Goal: Transaction & Acquisition: Book appointment/travel/reservation

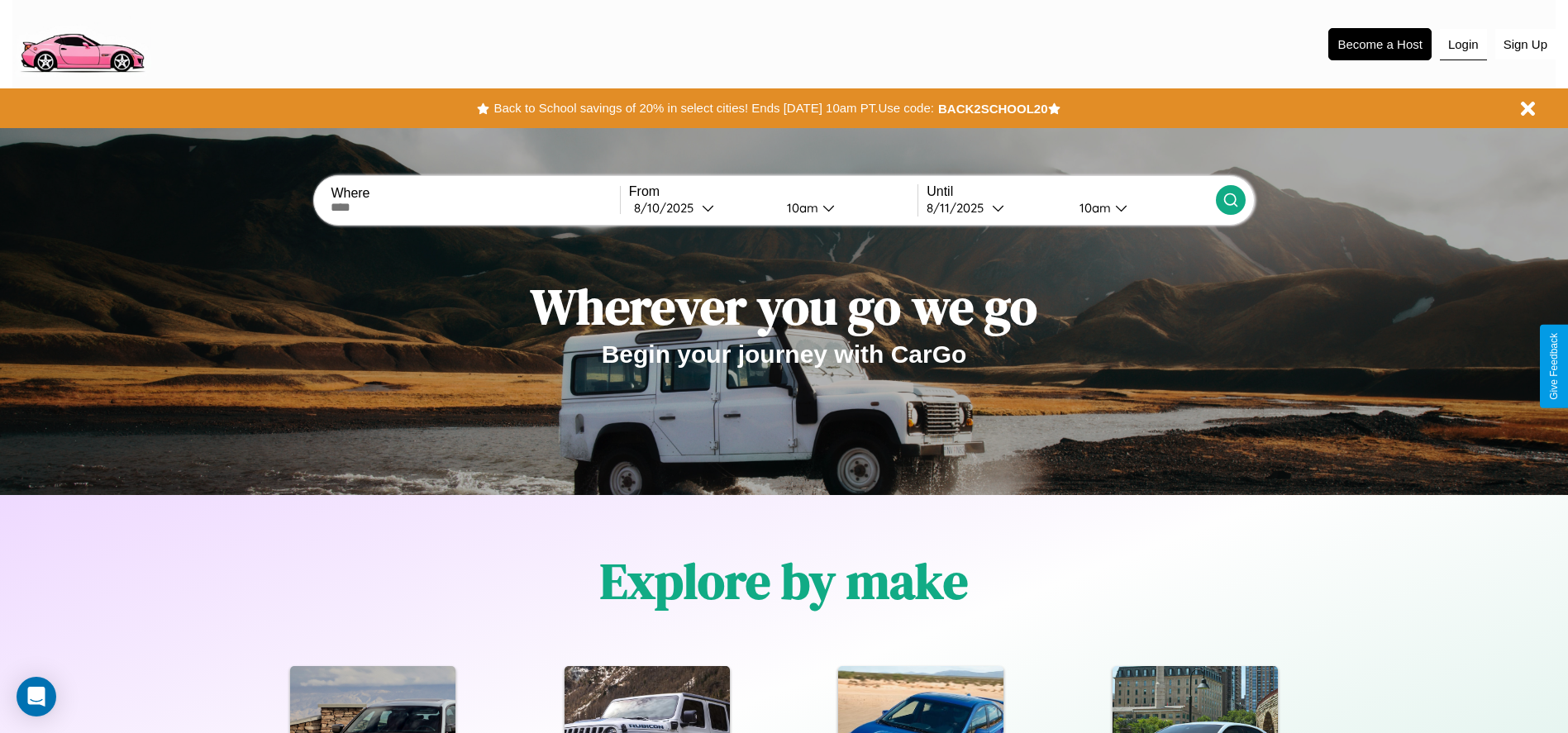
click at [1463, 44] on button "Login" at bounding box center [1463, 44] width 47 height 31
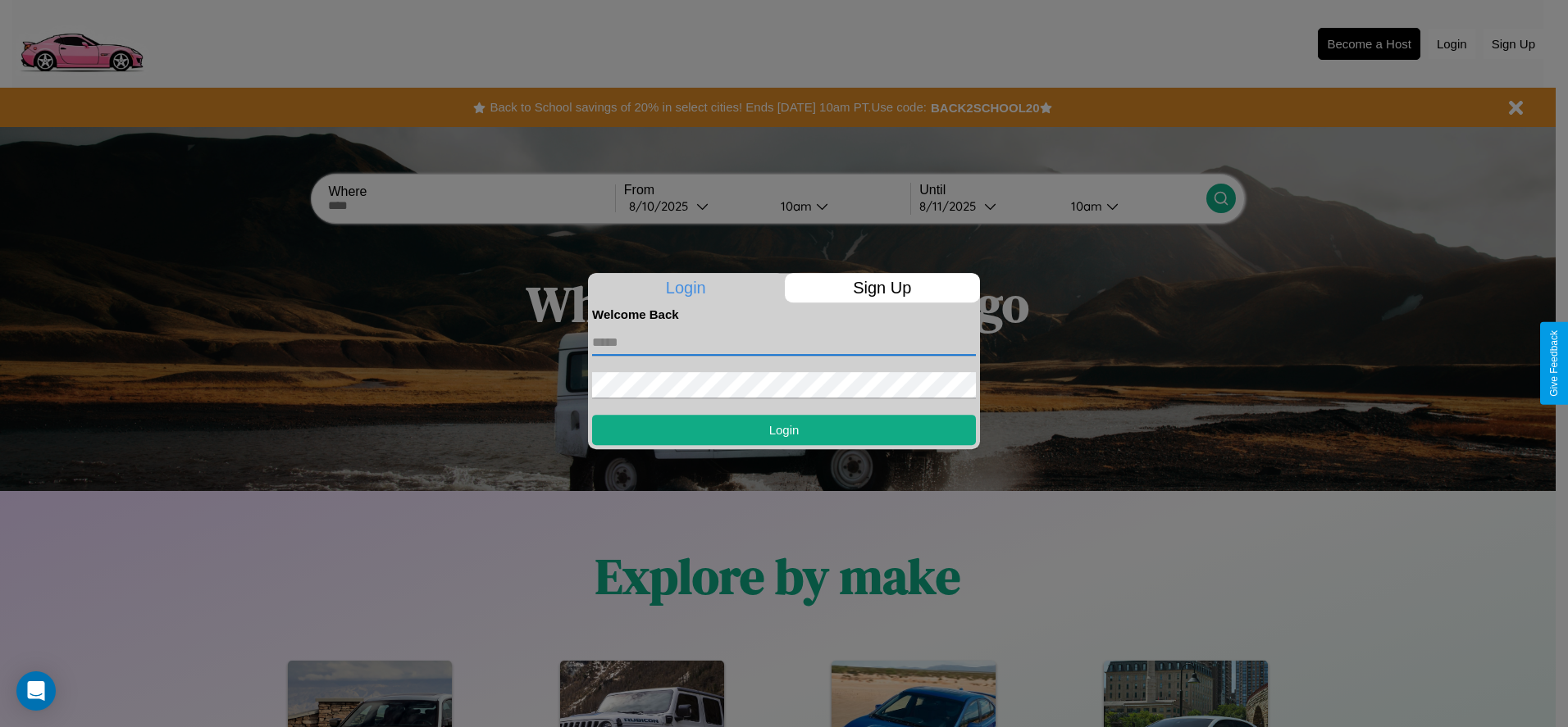
click at [784, 341] on input "text" at bounding box center [784, 342] width 384 height 26
type input "**********"
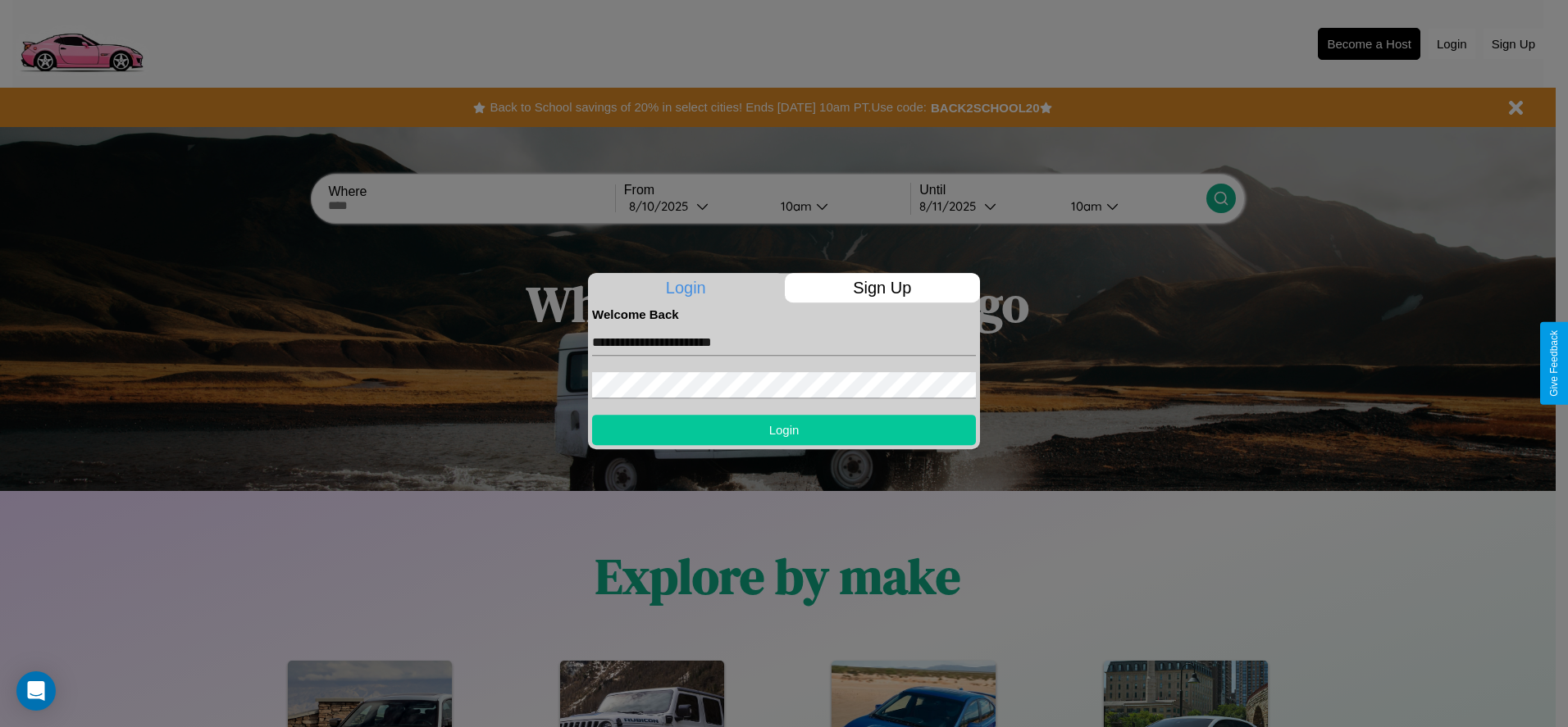
click at [784, 430] on button "Login" at bounding box center [784, 430] width 384 height 30
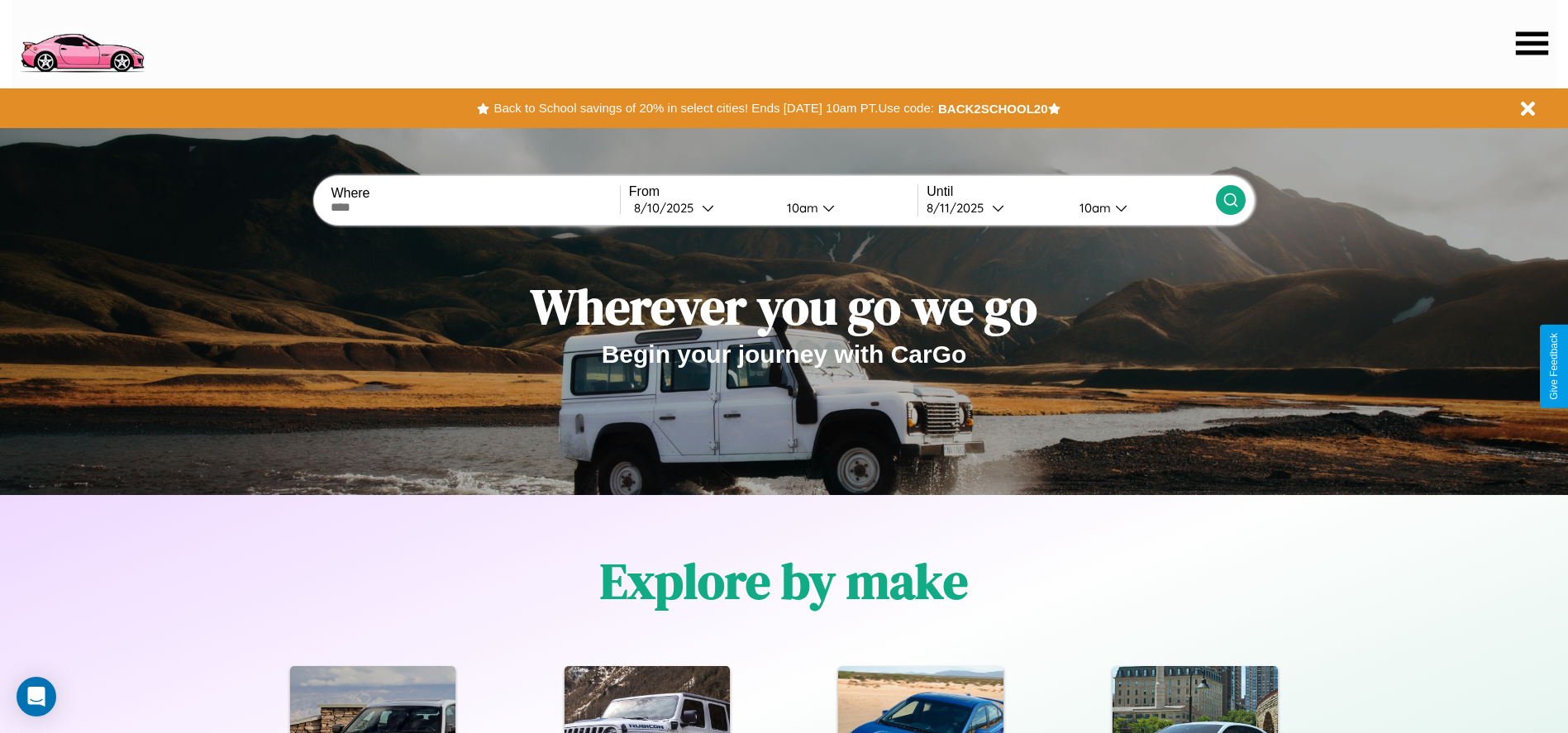
scroll to position [342, 0]
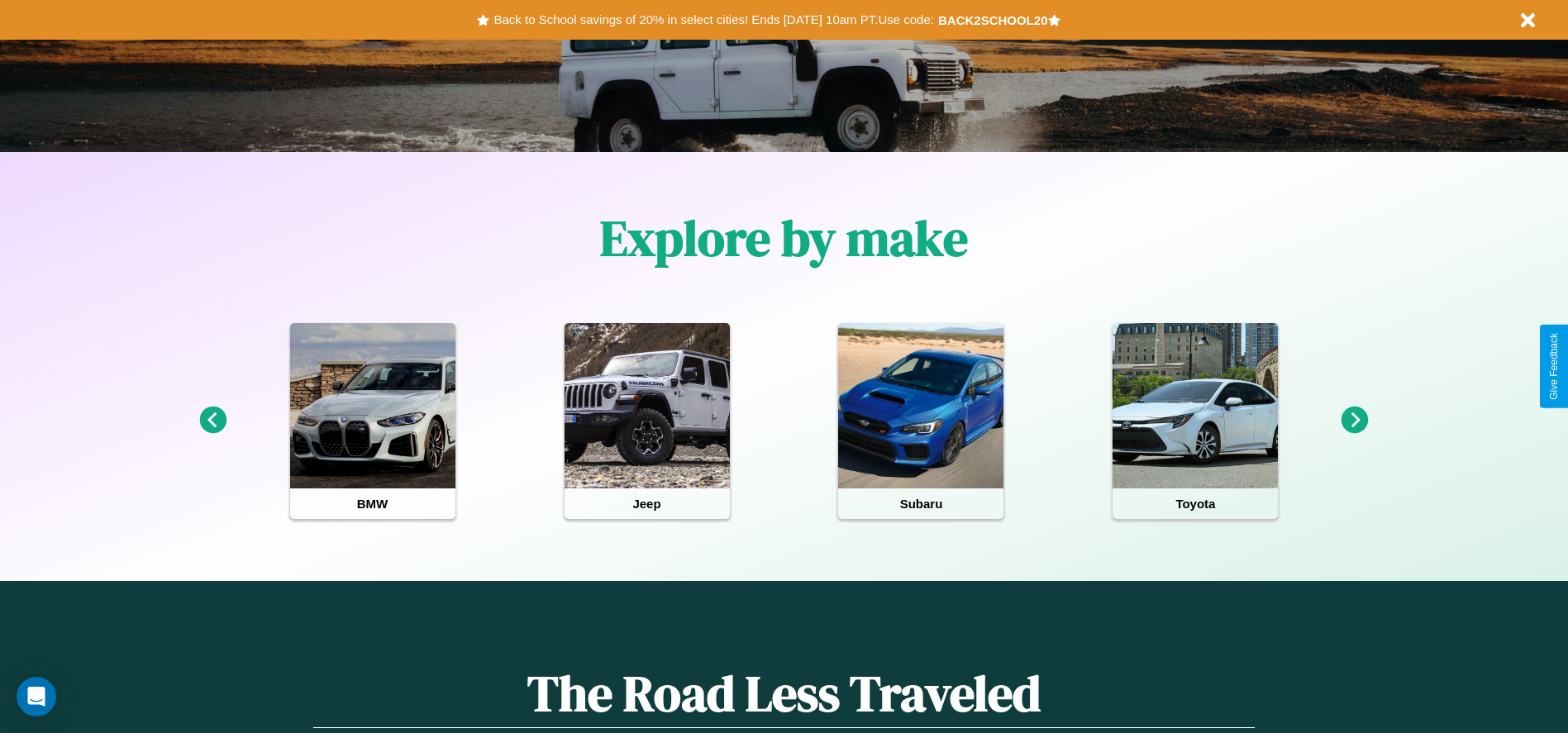
click at [1354, 421] on icon at bounding box center [1354, 420] width 28 height 28
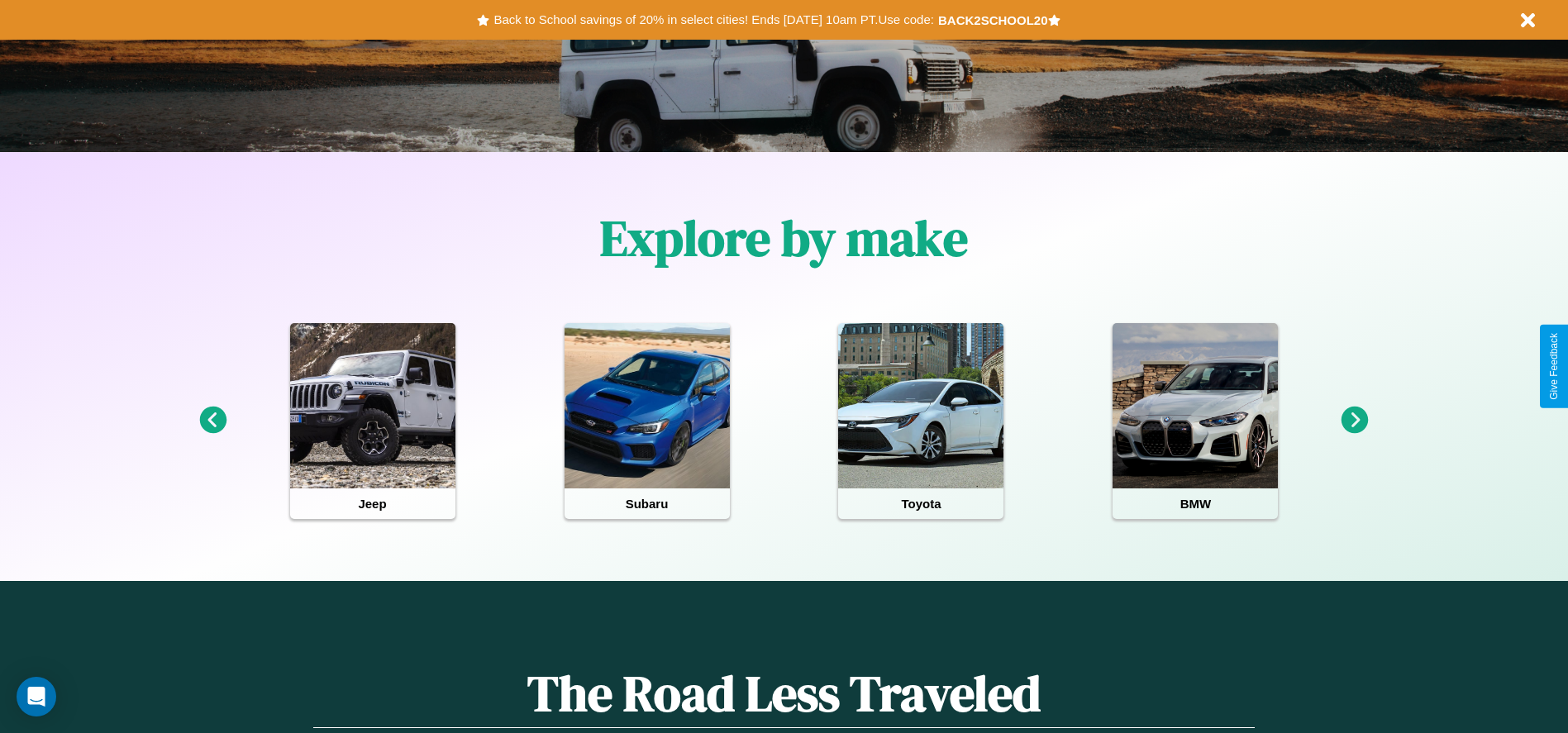
click at [1354, 421] on icon at bounding box center [1354, 420] width 28 height 28
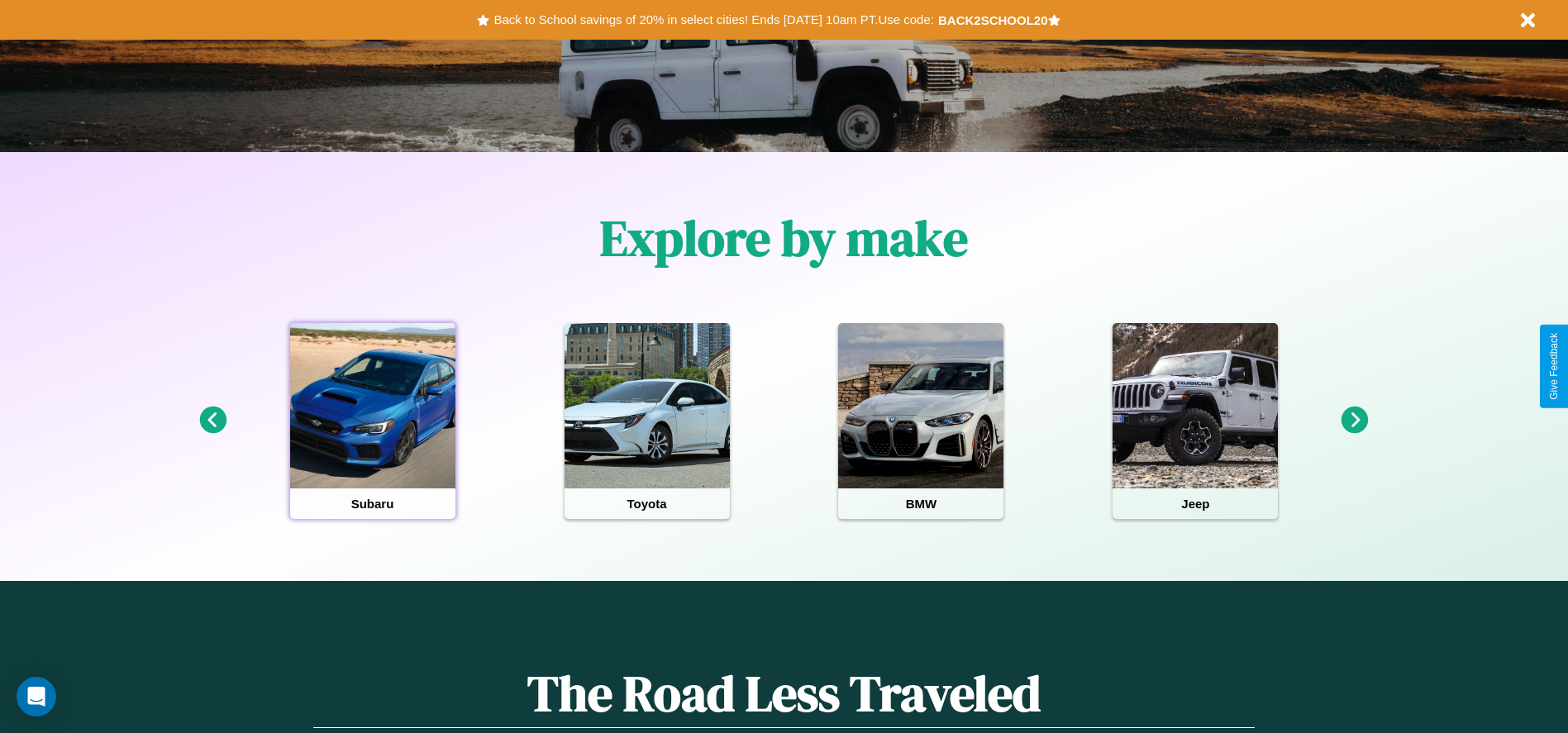
click at [372, 421] on div at bounding box center [373, 406] width 166 height 165
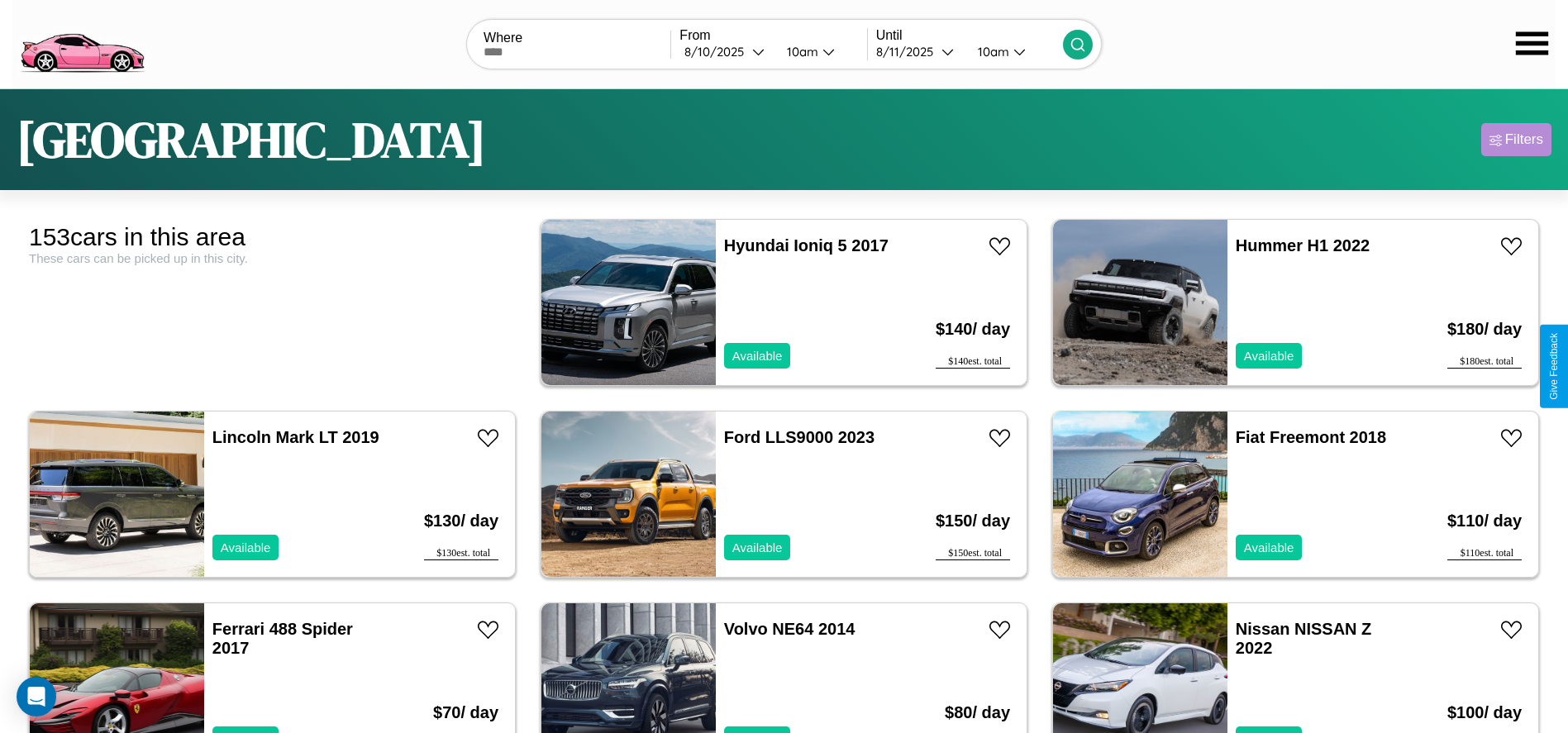
click at [1515, 140] on div "Filters" at bounding box center [1524, 140] width 38 height 17
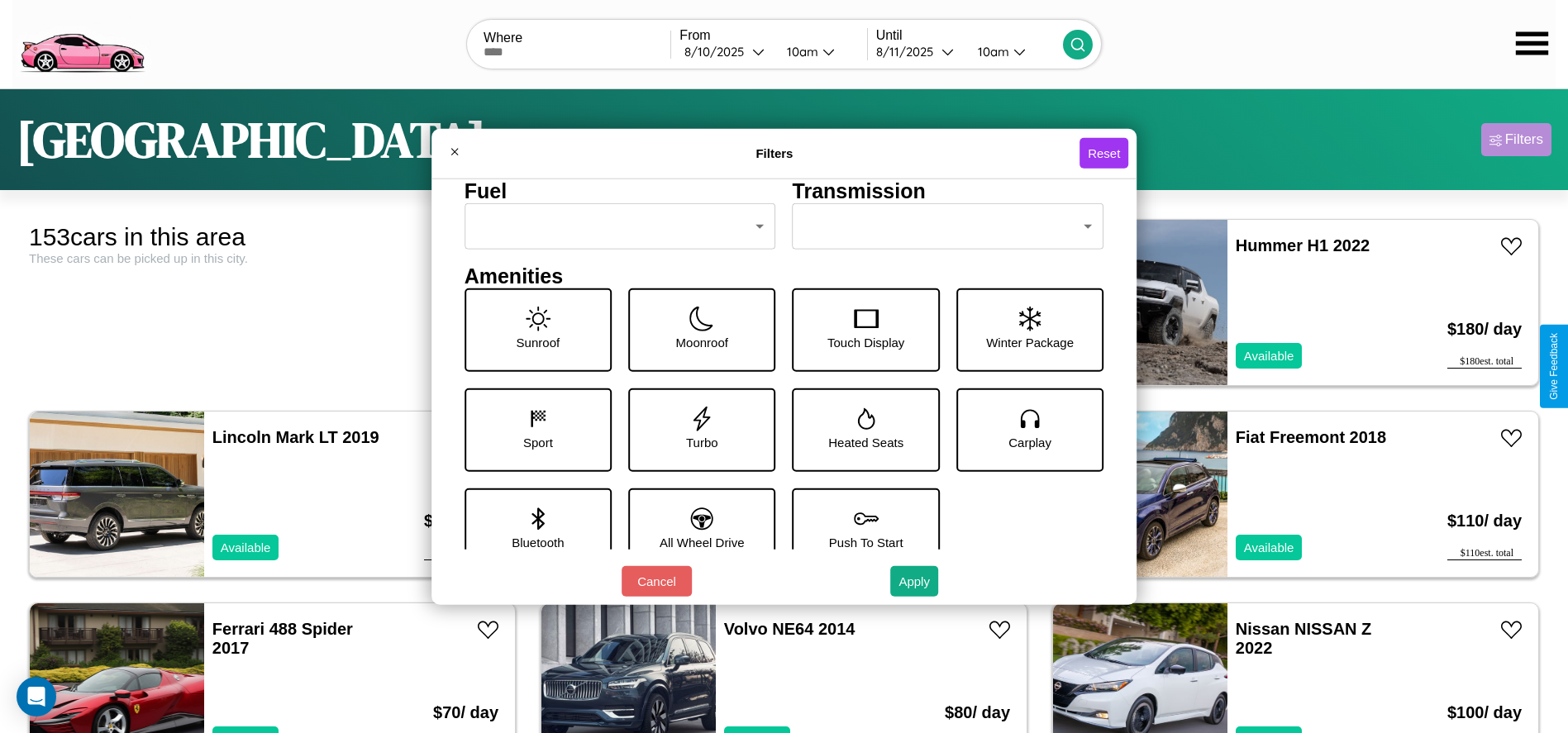
scroll to position [229, 0]
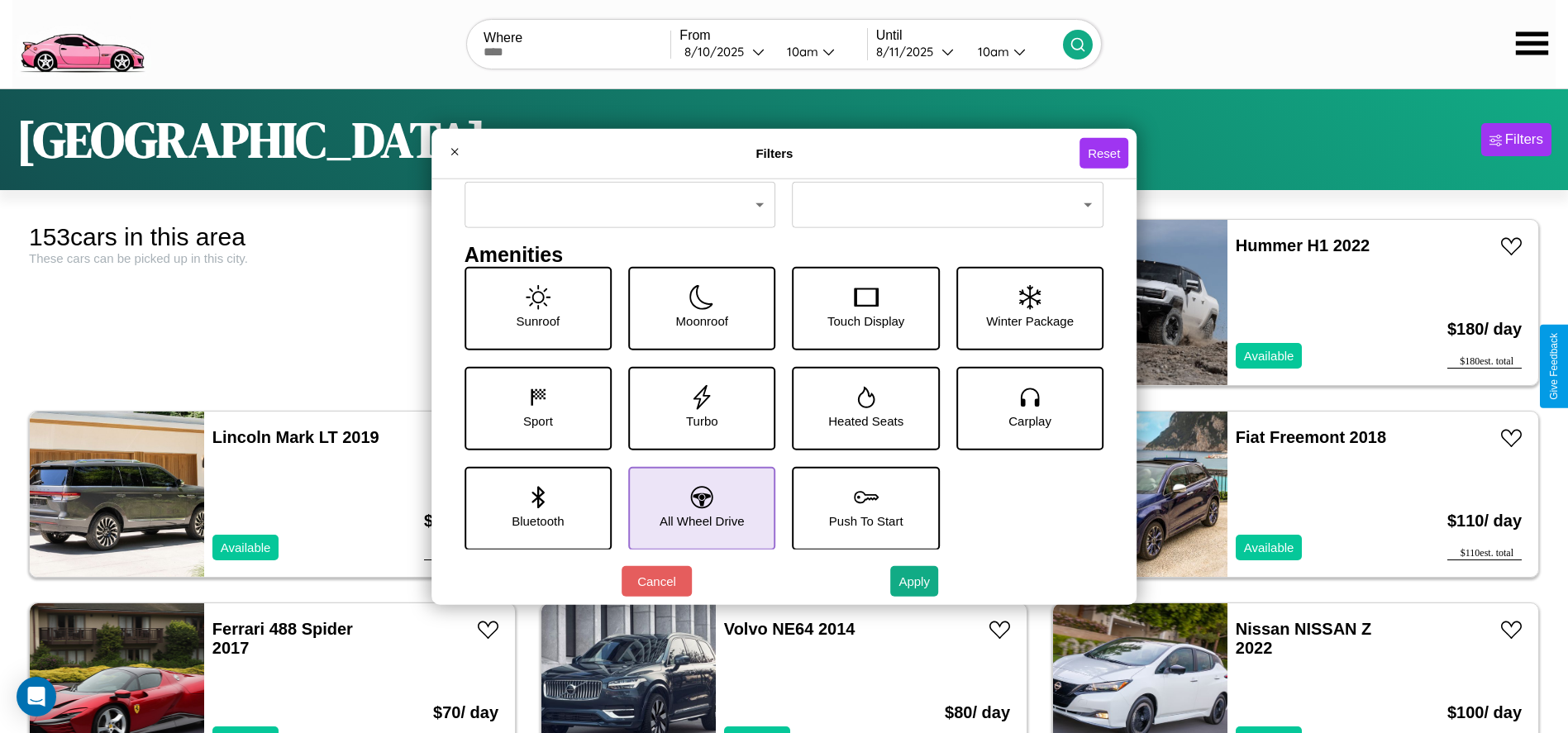
click at [696, 507] on icon at bounding box center [701, 496] width 22 height 22
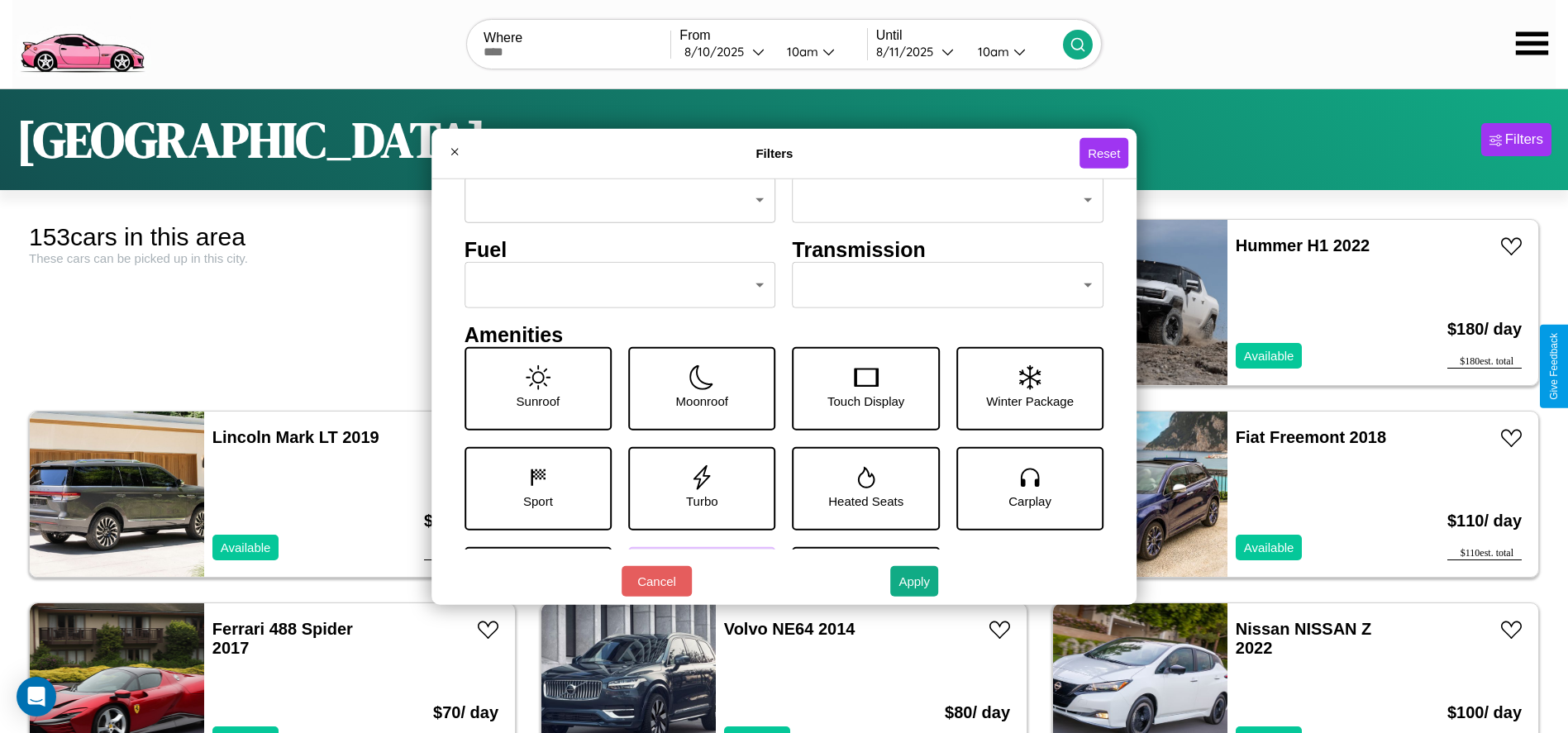
scroll to position [69, 0]
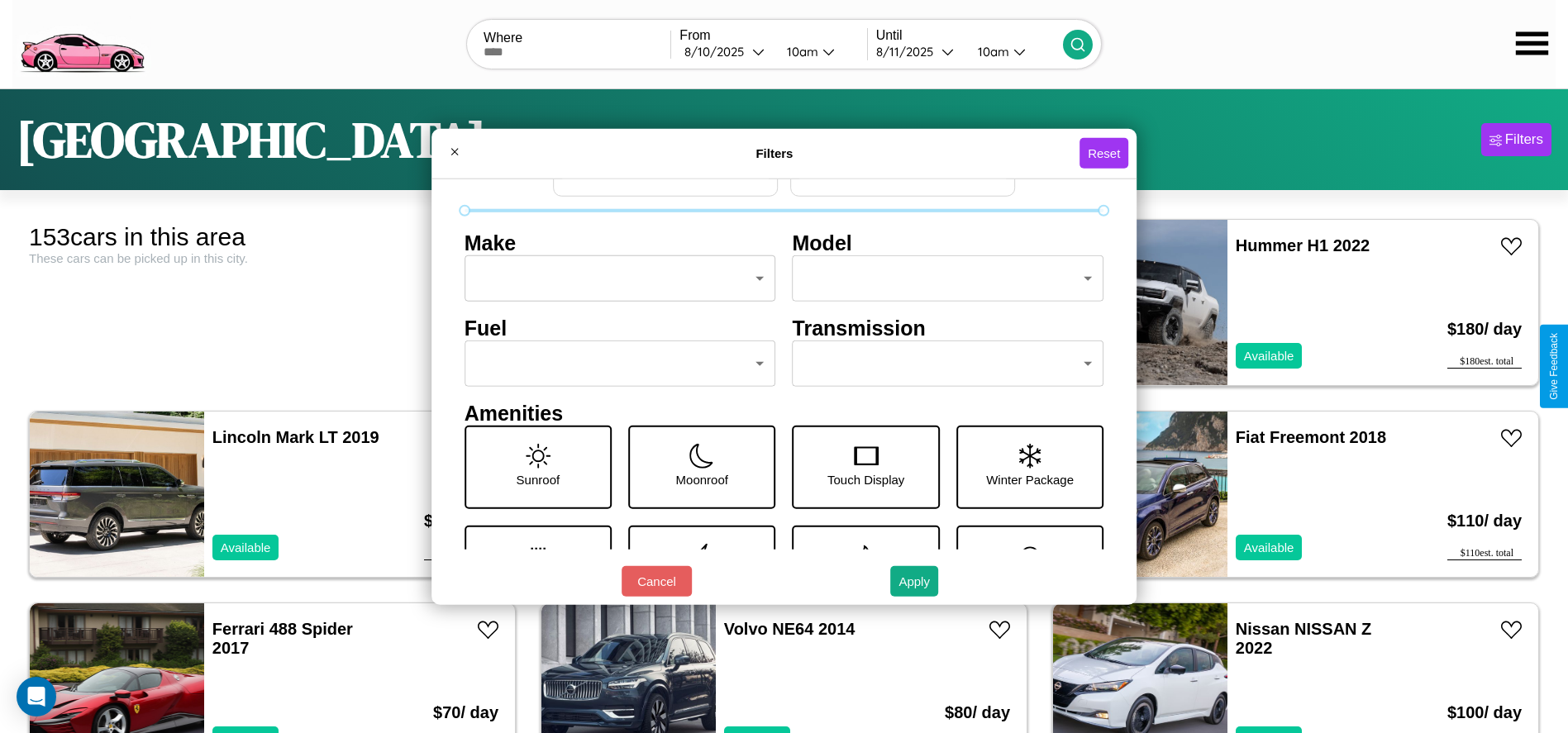
click at [615, 364] on body "CarGo Where From 8 / 10 / 2025 10am Until 8 / 11 / 2025 10am Tokyo Filters 153 …" at bounding box center [784, 417] width 1568 height 835
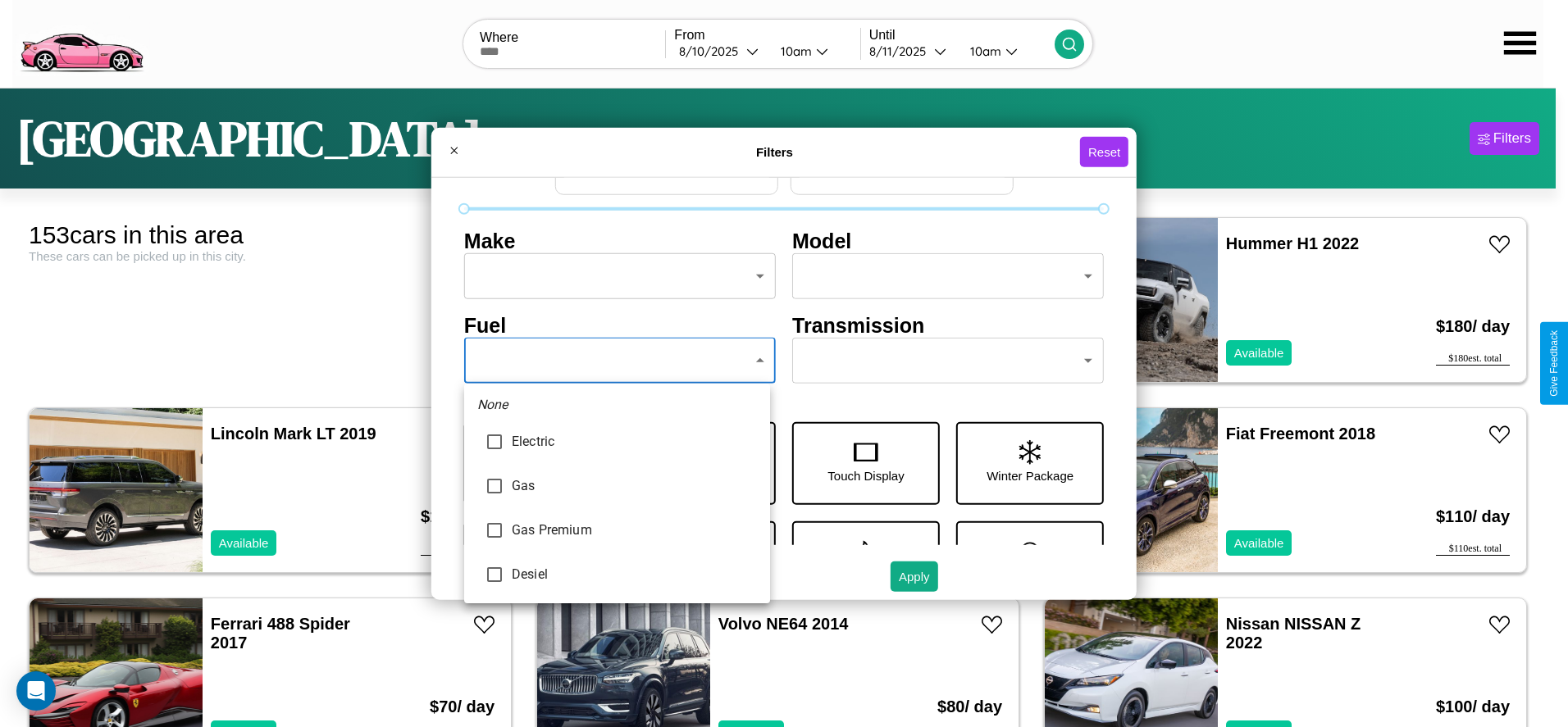
type input "******"
click at [616, 361] on div at bounding box center [784, 364] width 1568 height 727
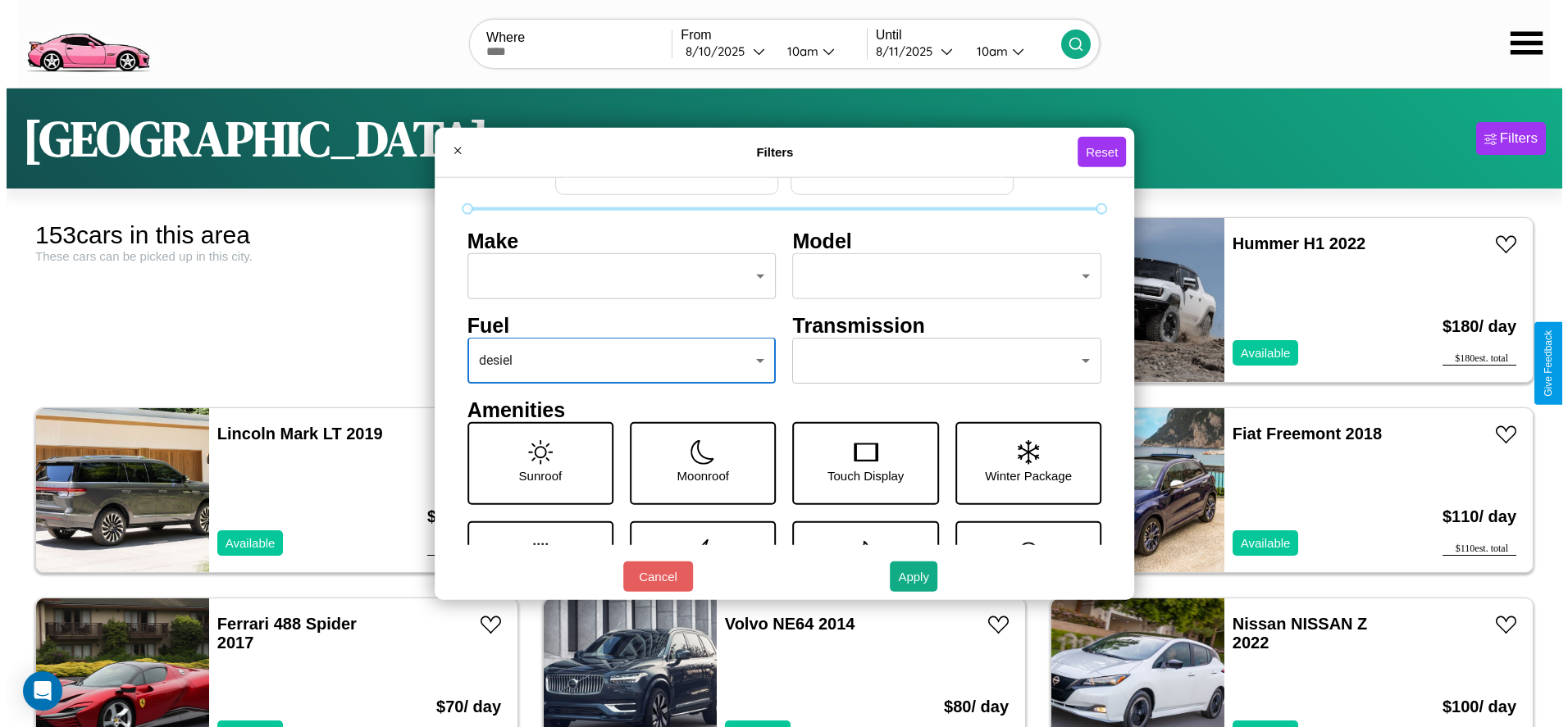
scroll to position [0, 0]
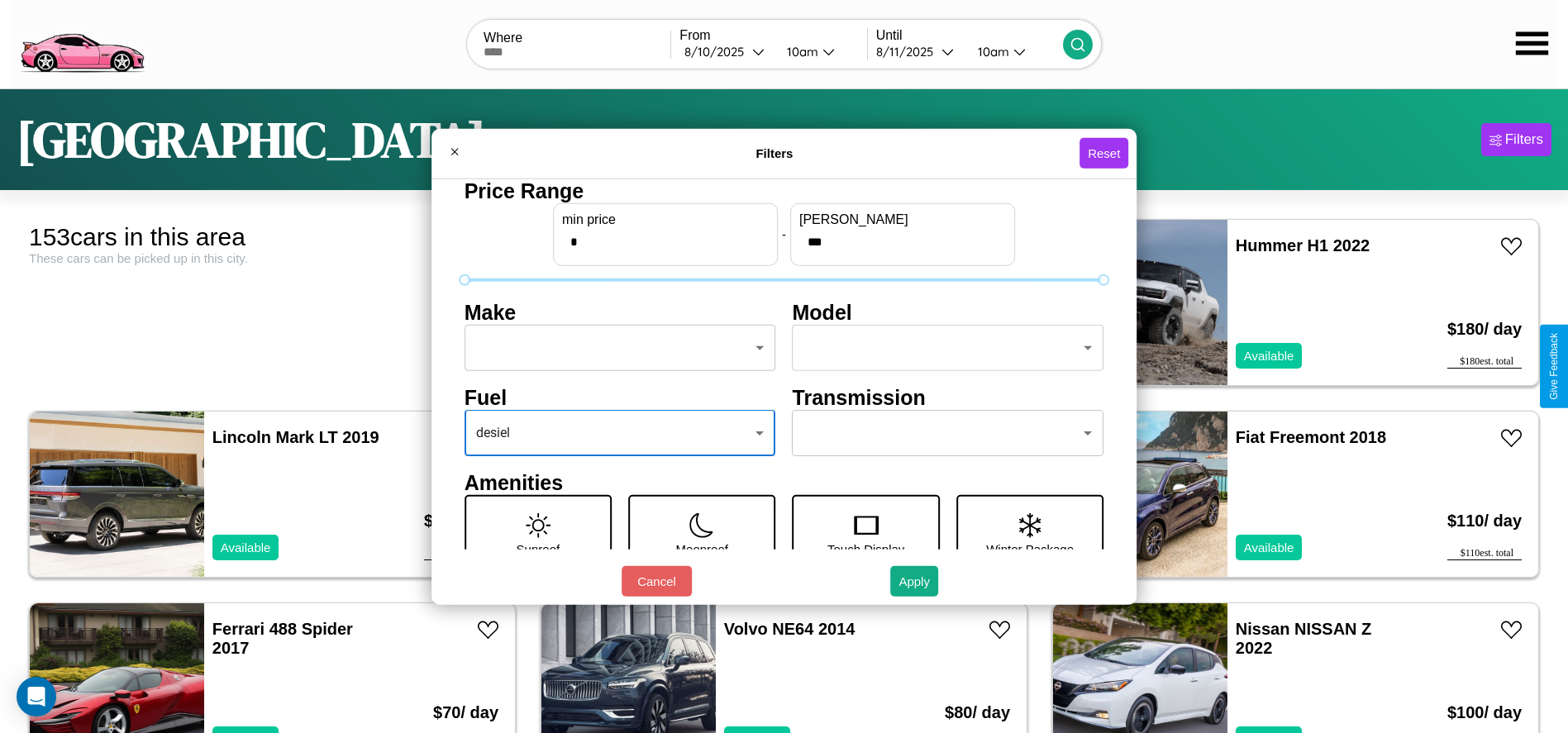
click at [615, 348] on body "CarGo Where From 8 / 10 / 2025 10am Until 8 / 11 / 2025 10am Tokyo Filters 153 …" at bounding box center [784, 417] width 1568 height 835
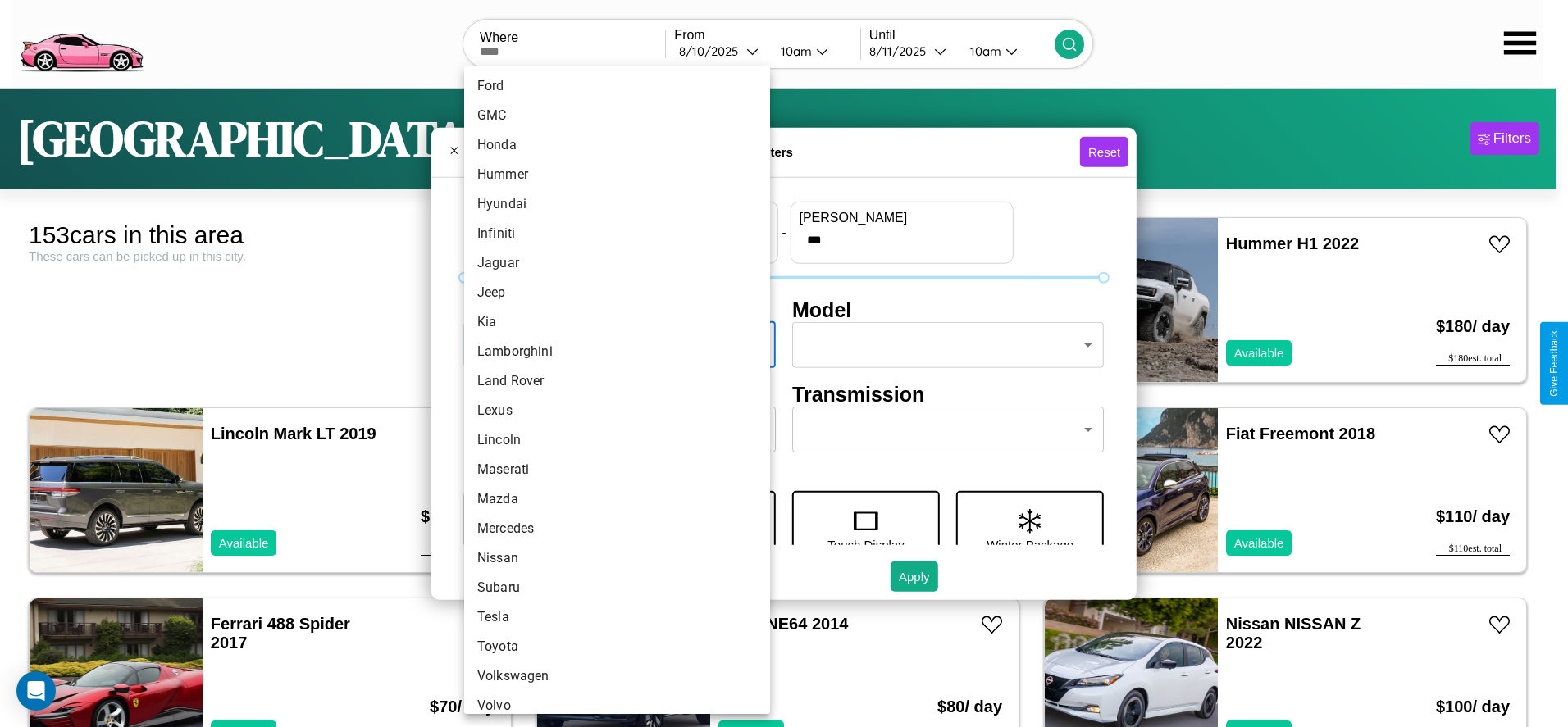
scroll to position [427, 0]
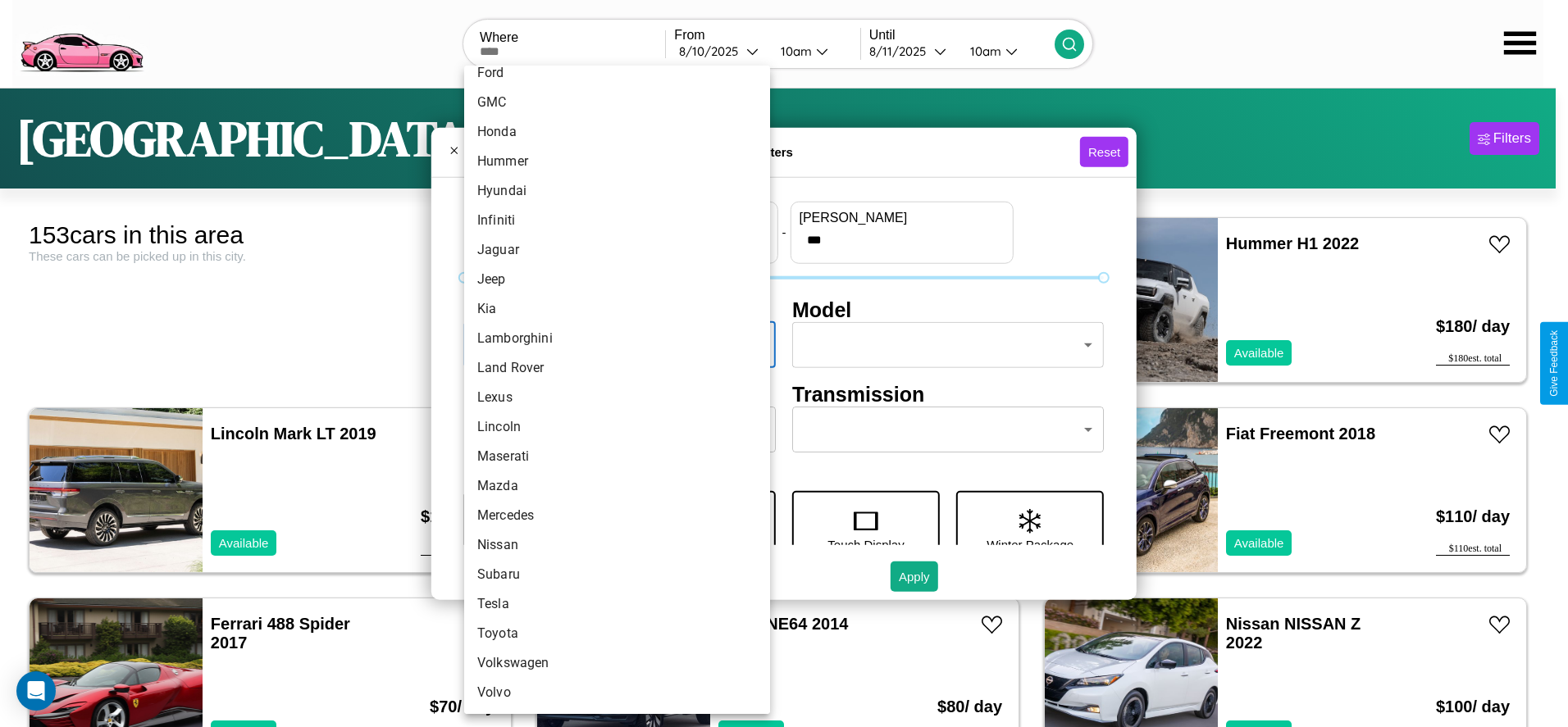
click at [611, 545] on li "Nissan" at bounding box center [617, 544] width 305 height 29
type input "******"
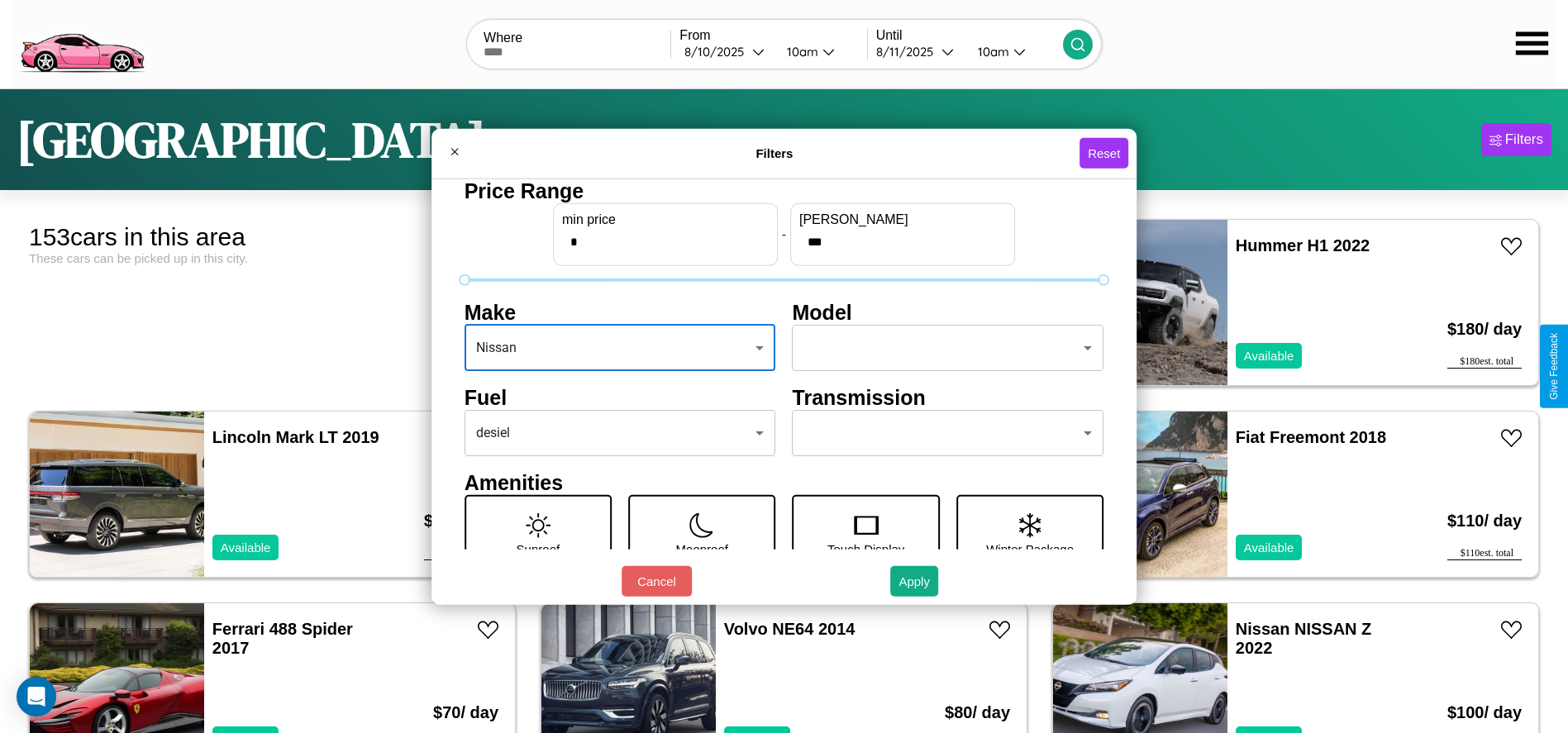
click at [940, 348] on body "CarGo Where From 8 / 10 / 2025 10am Until 8 / 11 / 2025 10am Tokyo Filters 153 …" at bounding box center [784, 417] width 1568 height 835
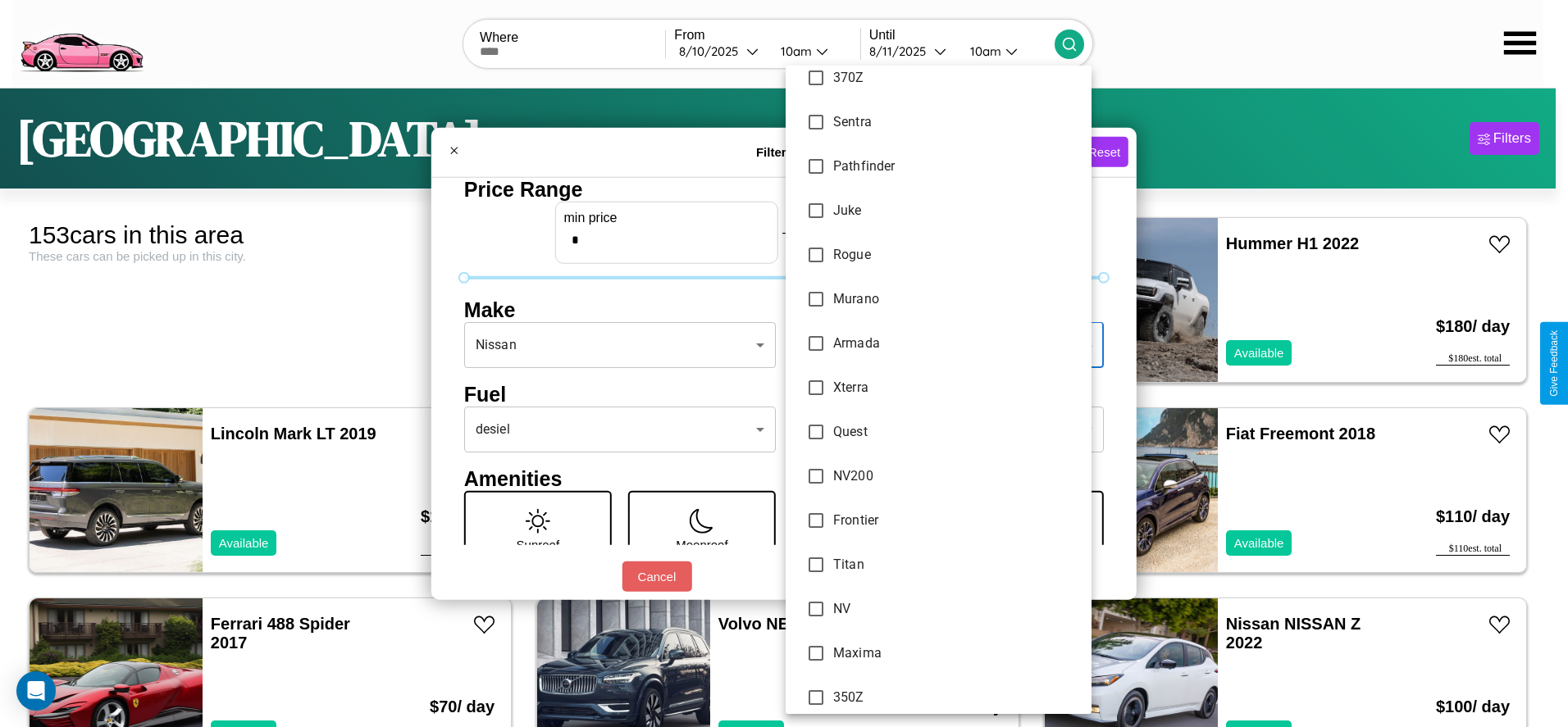
scroll to position [44, 0]
type input "**********"
click at [784, 363] on div at bounding box center [784, 364] width 1568 height 727
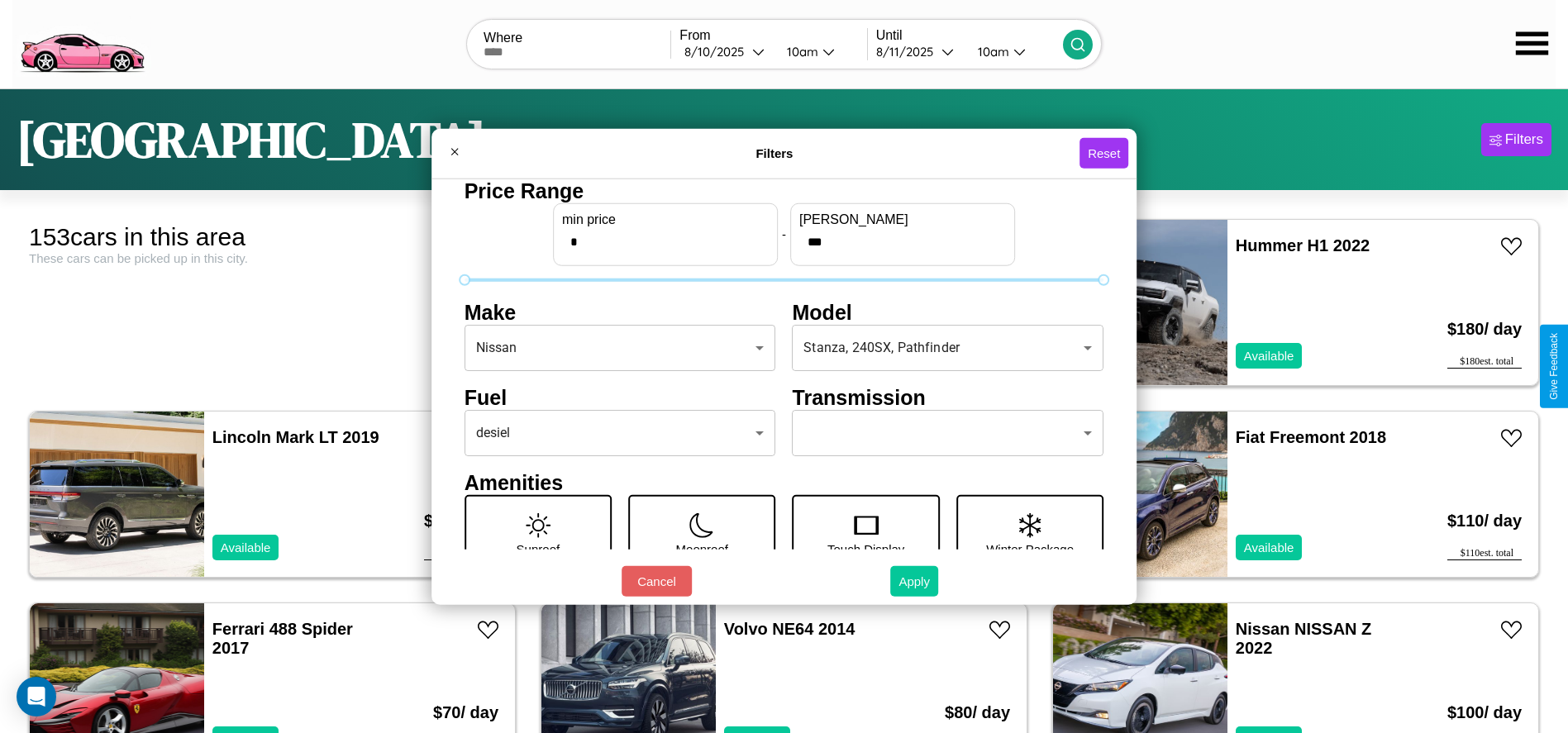
click at [915, 581] on button "Apply" at bounding box center [914, 581] width 48 height 30
